Goal: Information Seeking & Learning: Learn about a topic

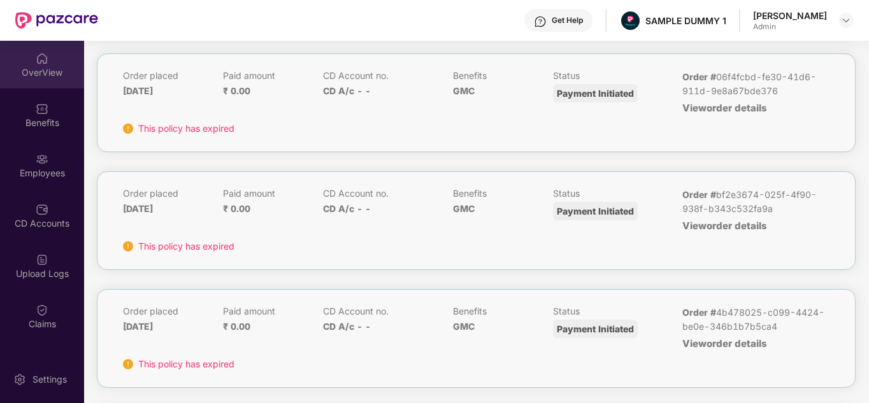
click at [53, 71] on div "OverView" at bounding box center [42, 72] width 84 height 13
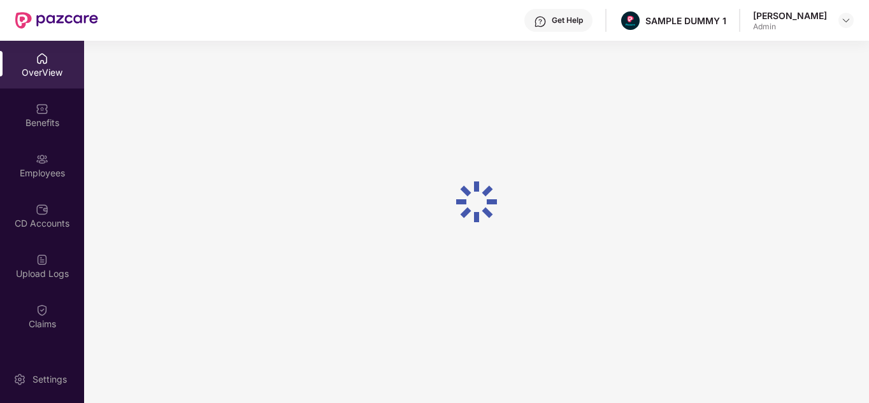
scroll to position [41, 0]
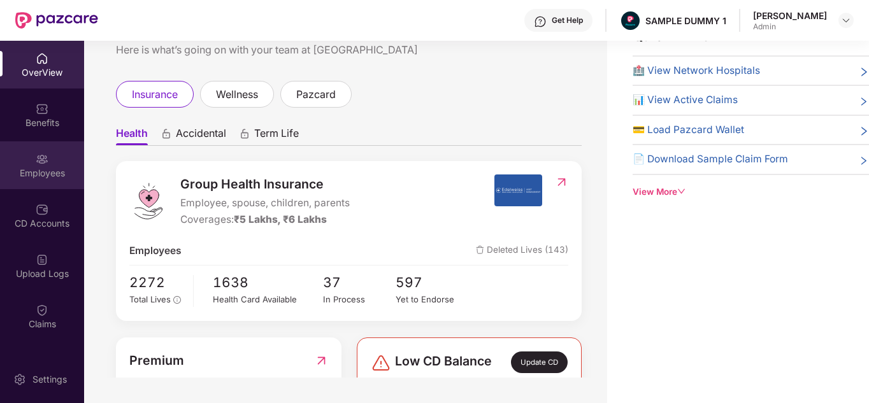
click at [54, 175] on div "Employees" at bounding box center [42, 173] width 84 height 13
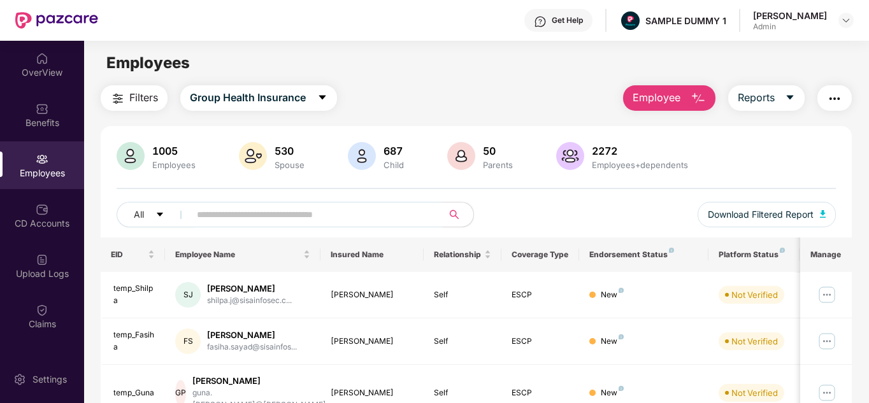
click at [678, 94] on span "Employee" at bounding box center [657, 98] width 48 height 16
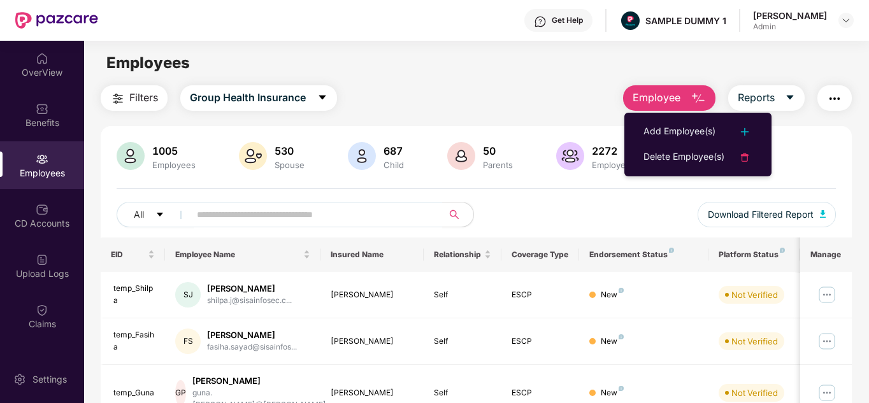
scroll to position [50, 0]
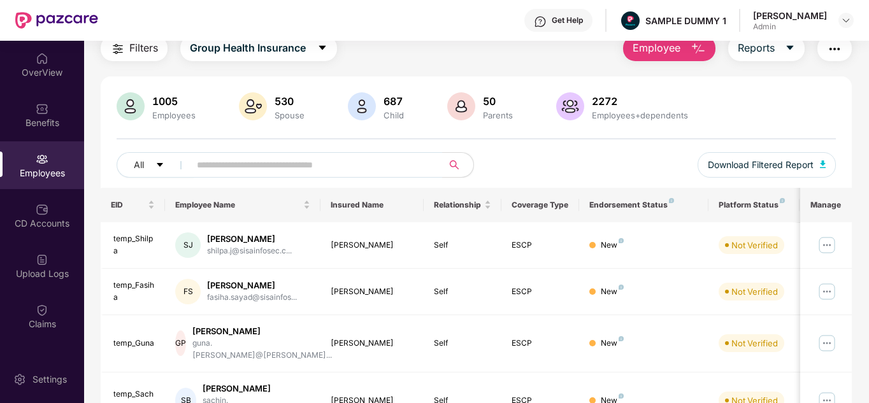
click at [562, 185] on div "All Download Filtered Report" at bounding box center [477, 170] width 720 height 36
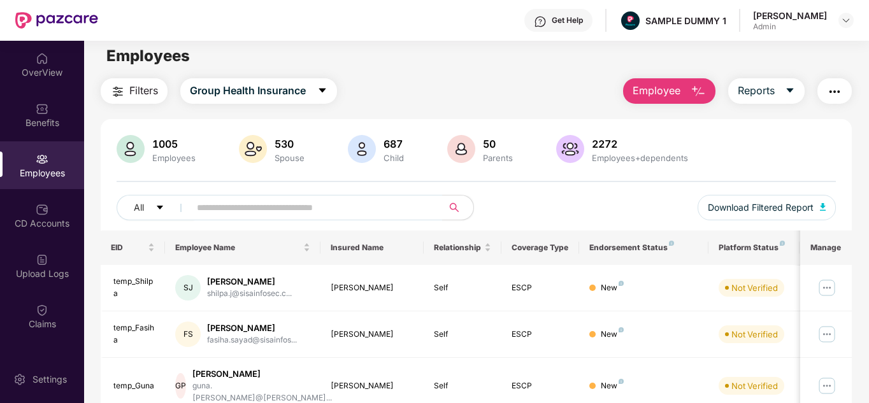
scroll to position [6, 0]
click at [763, 92] on span "Reports" at bounding box center [756, 91] width 37 height 16
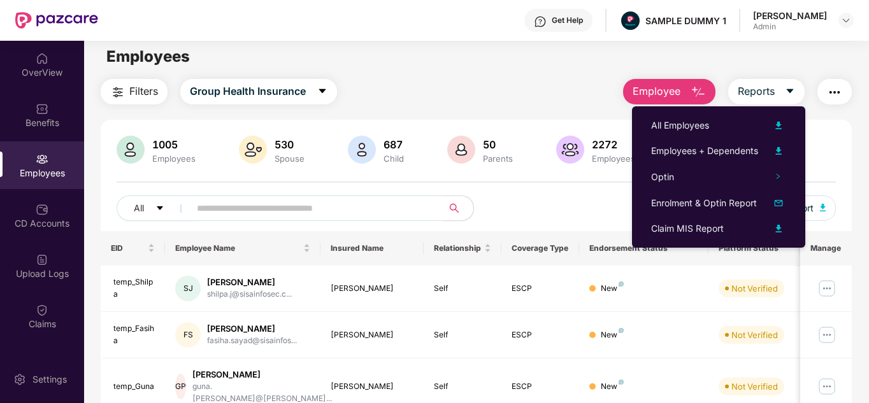
click at [832, 94] on img "button" at bounding box center [834, 92] width 15 height 15
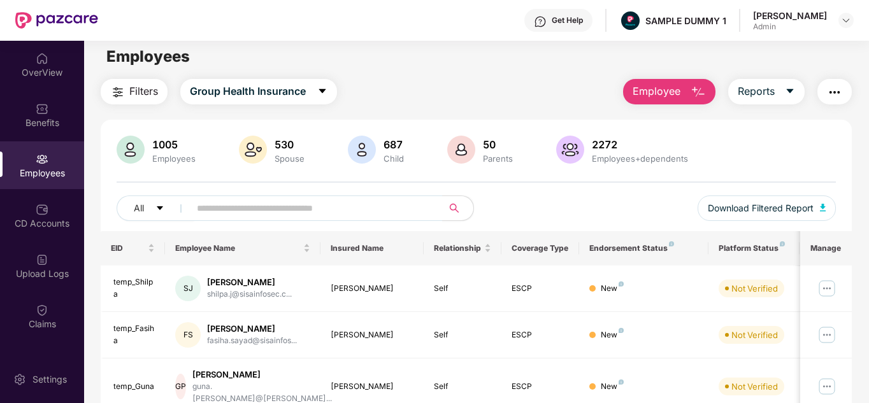
click at [502, 43] on main "Employees Filters Group Health Insurance Employee Reports 1005 Employees 530 Sp…" at bounding box center [476, 235] width 784 height 403
click at [131, 83] on span "Filters" at bounding box center [143, 91] width 29 height 16
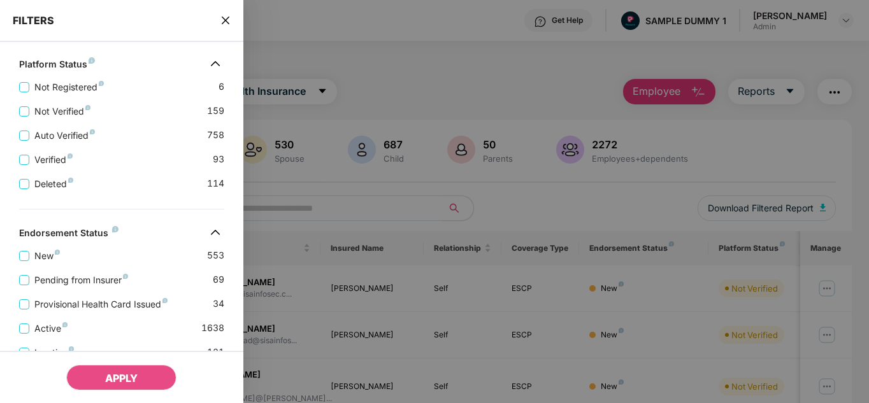
scroll to position [452, 0]
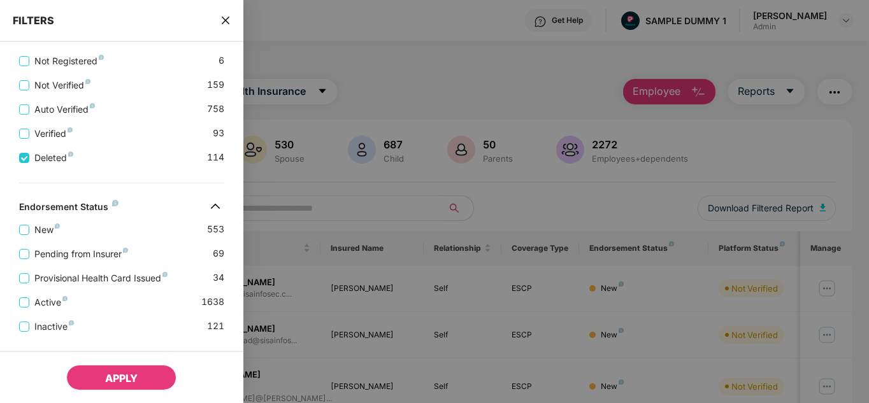
click at [134, 389] on button "APPLY" at bounding box center [121, 377] width 110 height 25
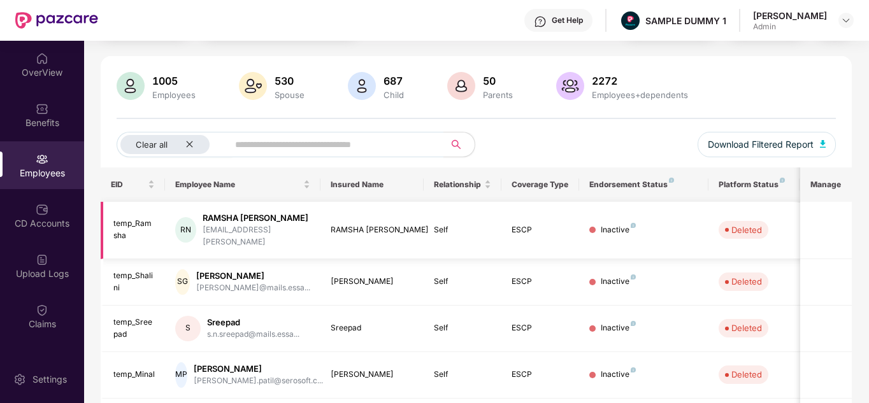
scroll to position [0, 0]
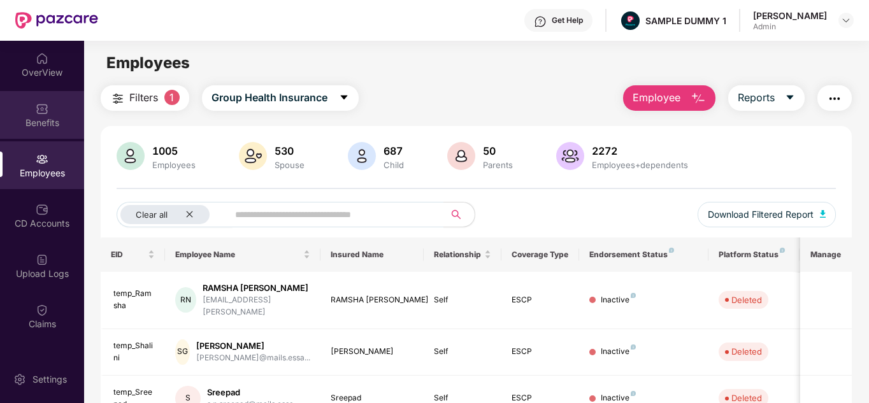
click at [31, 138] on div "Benefits" at bounding box center [42, 115] width 84 height 48
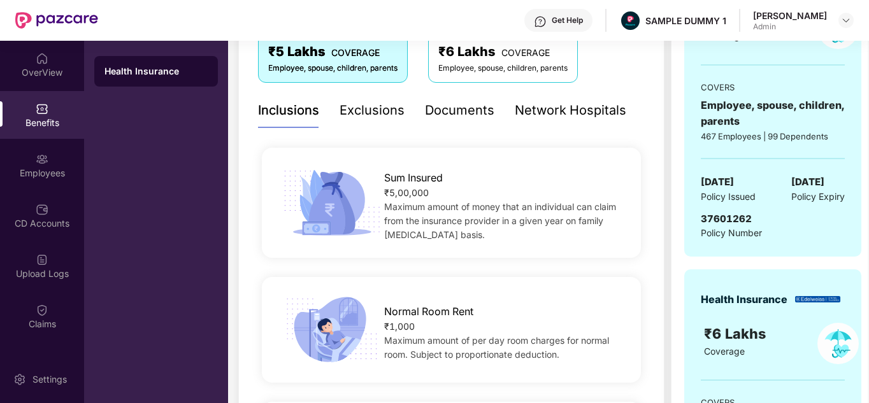
scroll to position [250, 0]
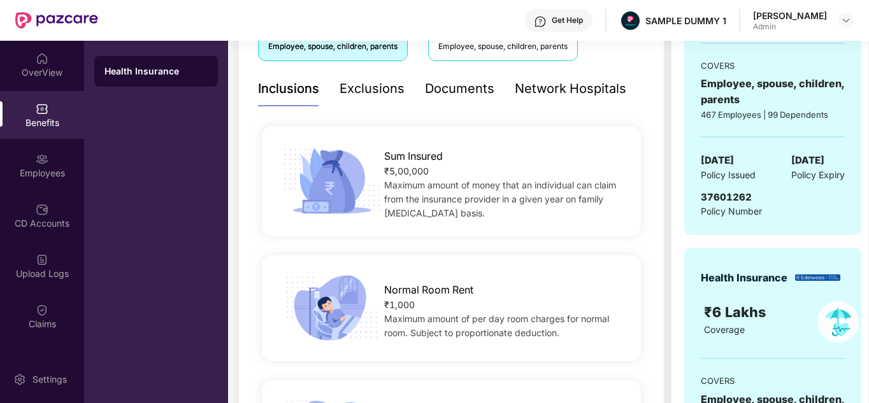
click at [448, 99] on div "Documents" at bounding box center [459, 89] width 69 height 20
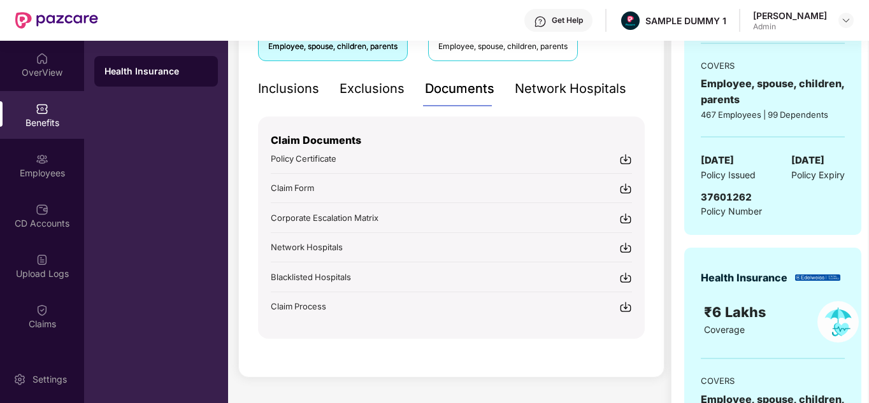
click at [573, 13] on div "Get Help" at bounding box center [558, 20] width 68 height 23
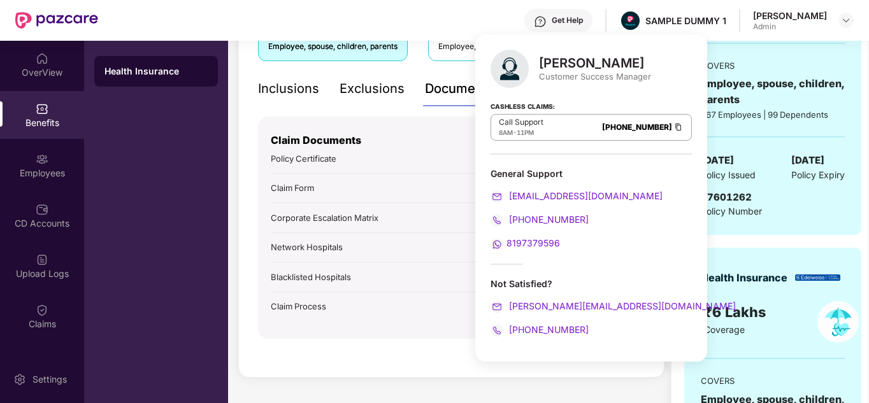
click at [250, 73] on div "Covers ₹5 Lakhs COVERAGE Employee, spouse, children, parents ₹6 Lakhs COVERAGE …" at bounding box center [451, 167] width 426 height 422
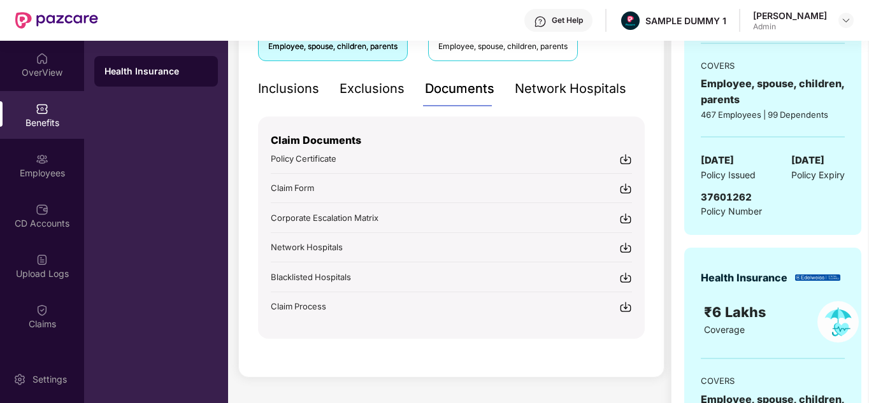
click at [550, 87] on div "Network Hospitals" at bounding box center [570, 89] width 111 height 20
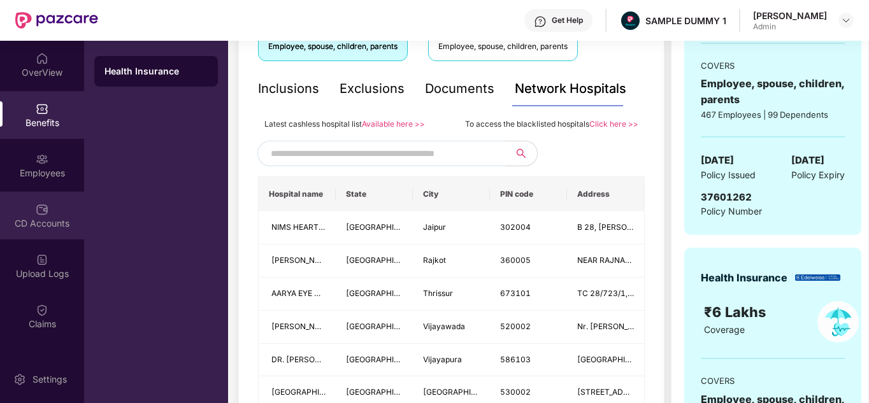
click at [43, 214] on img at bounding box center [42, 209] width 13 height 13
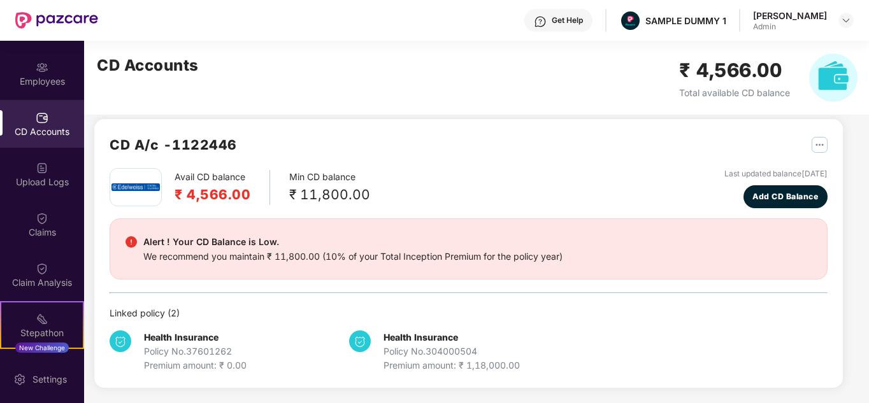
scroll to position [92, 0]
click at [52, 240] on div "Claims" at bounding box center [42, 224] width 84 height 48
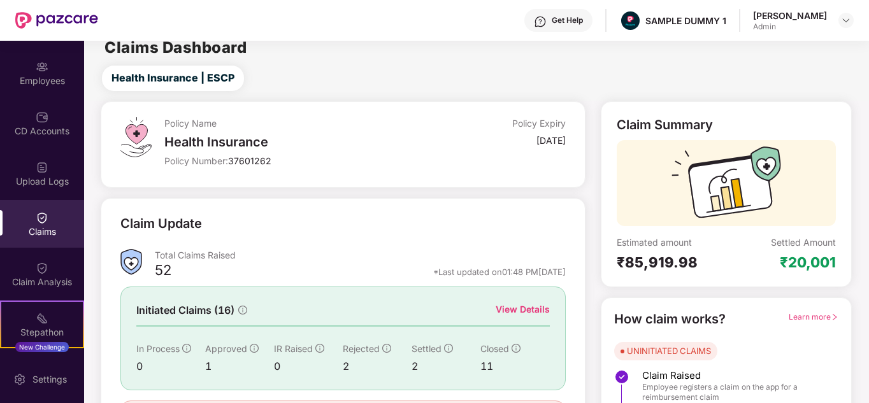
scroll to position [96, 0]
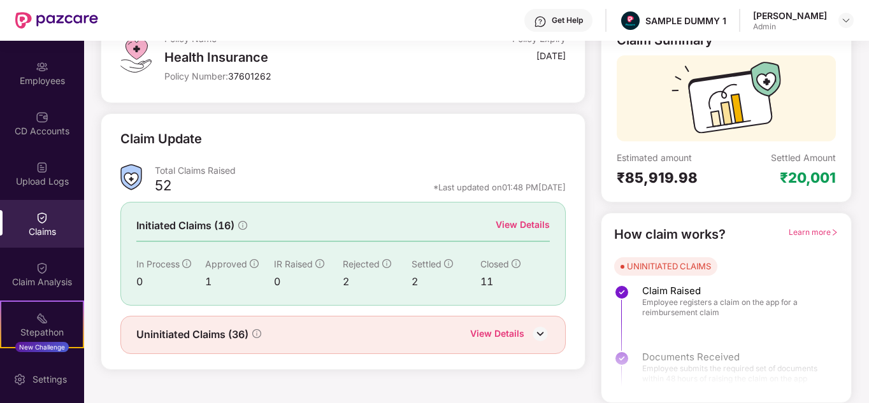
click at [526, 219] on div "View Details" at bounding box center [523, 225] width 54 height 14
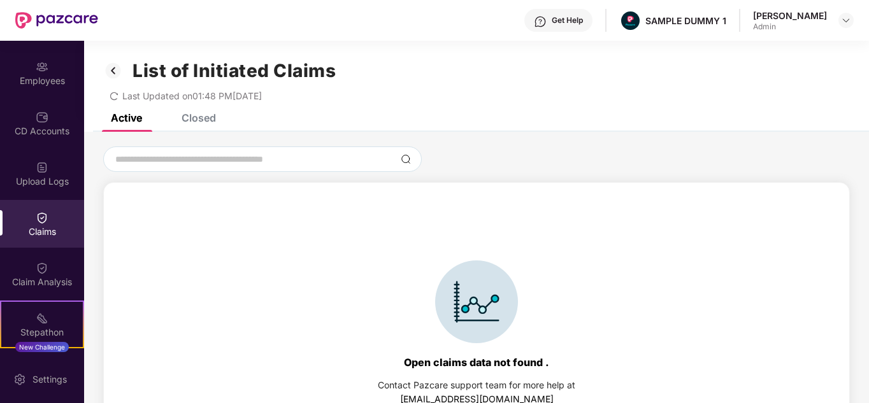
click at [202, 119] on div "Closed" at bounding box center [199, 117] width 34 height 13
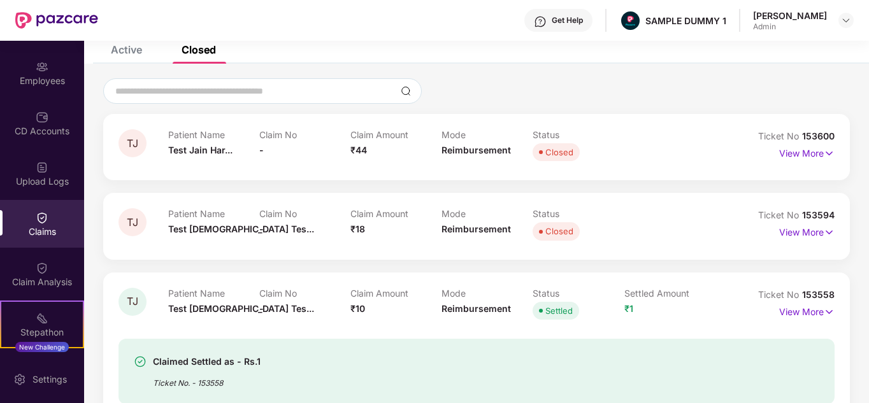
scroll to position [69, 0]
click at [804, 158] on p "View More" at bounding box center [806, 151] width 55 height 17
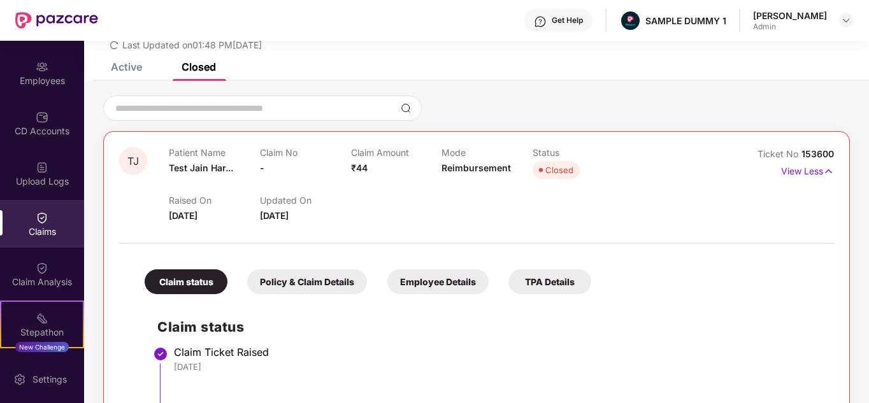
scroll to position [45, 0]
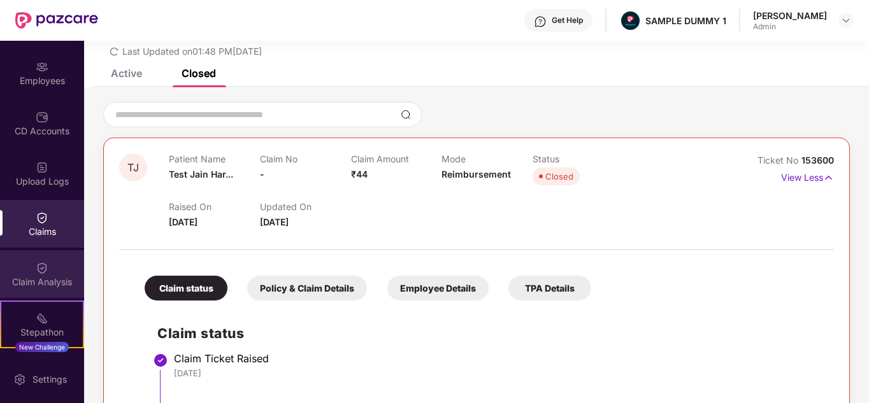
click at [32, 267] on div "Claim Analysis" at bounding box center [42, 274] width 84 height 48
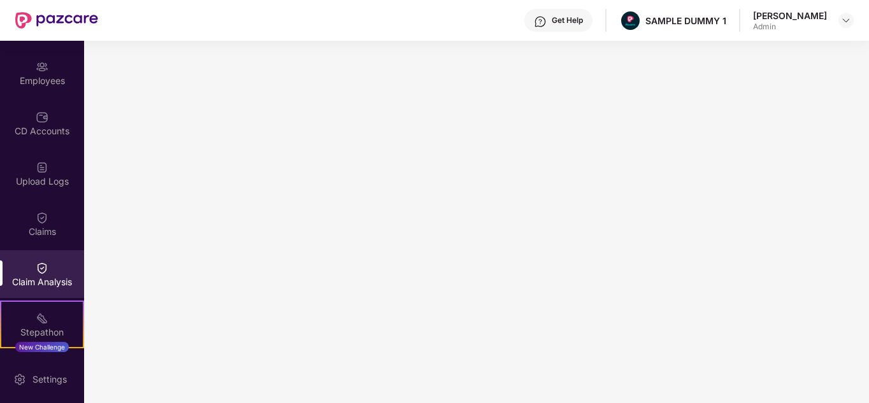
scroll to position [239, 0]
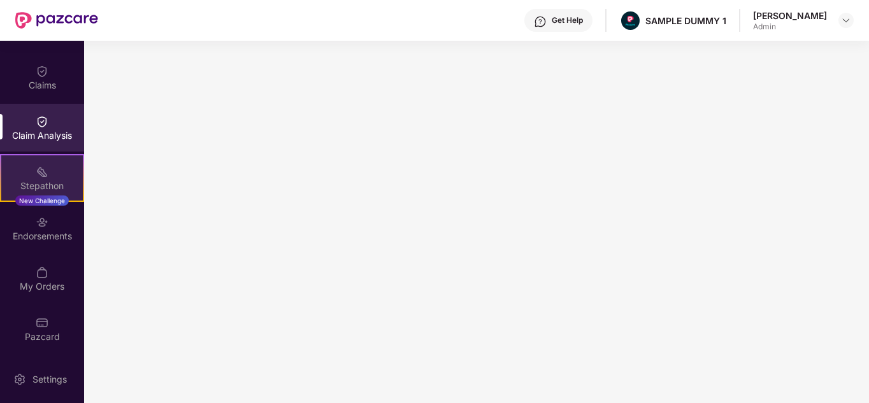
click at [36, 171] on img at bounding box center [42, 172] width 13 height 13
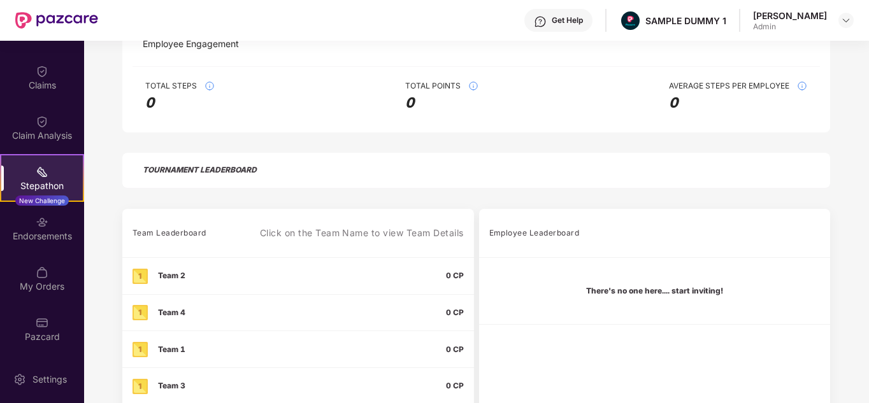
scroll to position [333, 0]
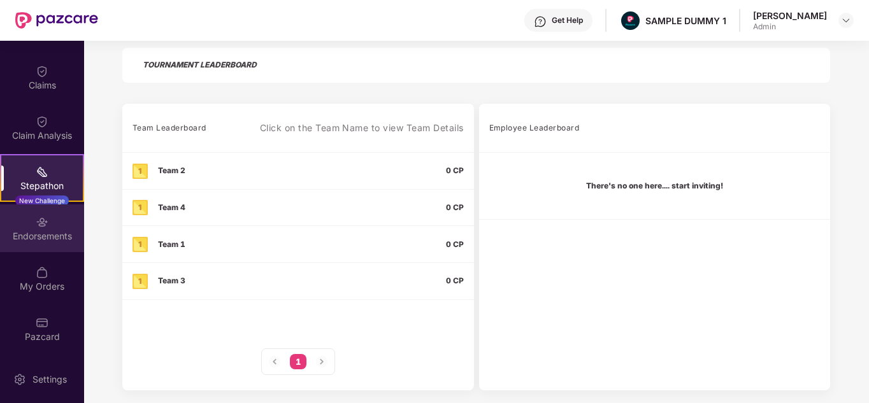
click at [22, 225] on div "Endorsements" at bounding box center [42, 228] width 84 height 48
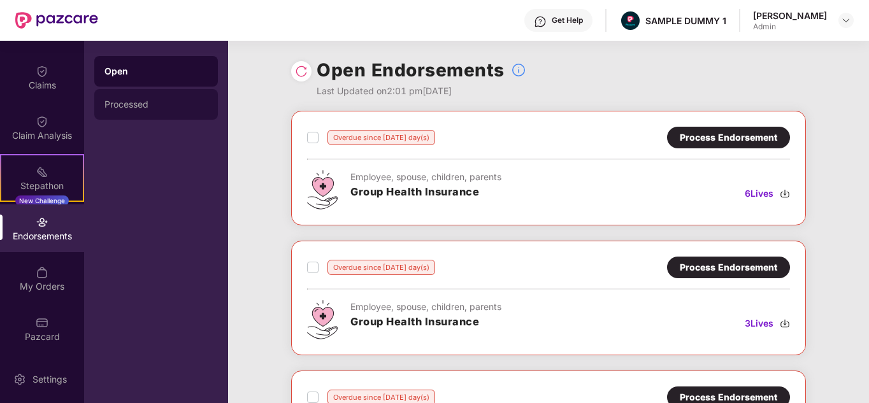
click at [170, 97] on div "Processed" at bounding box center [156, 104] width 124 height 31
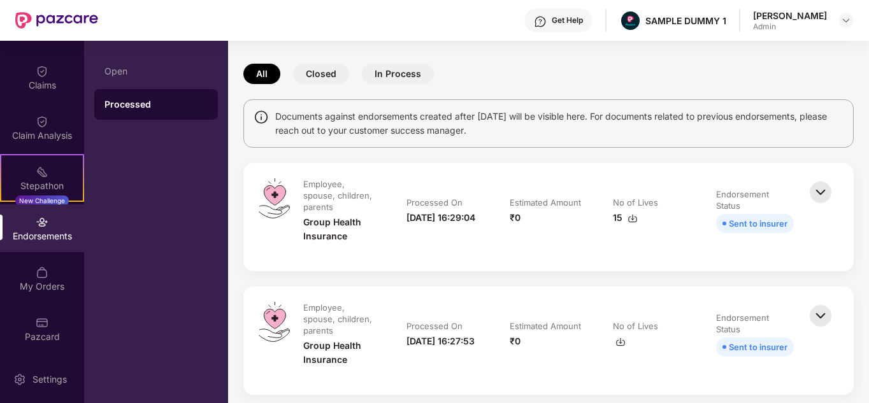
scroll to position [41, 0]
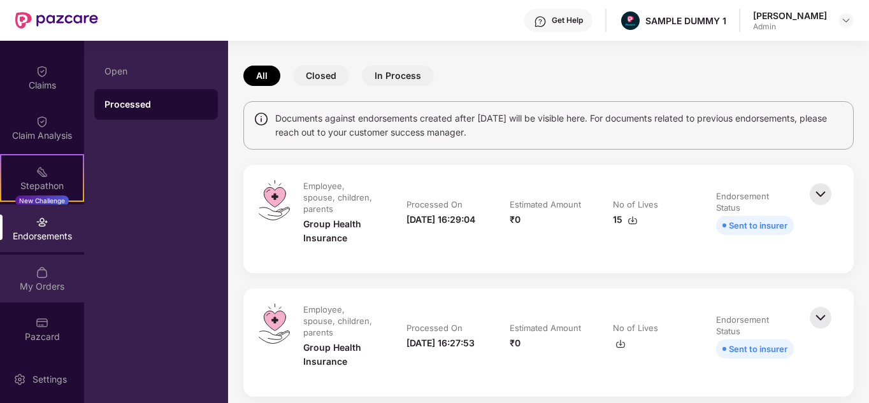
click at [39, 269] on img at bounding box center [42, 272] width 13 height 13
